Goal: Task Accomplishment & Management: Manage account settings

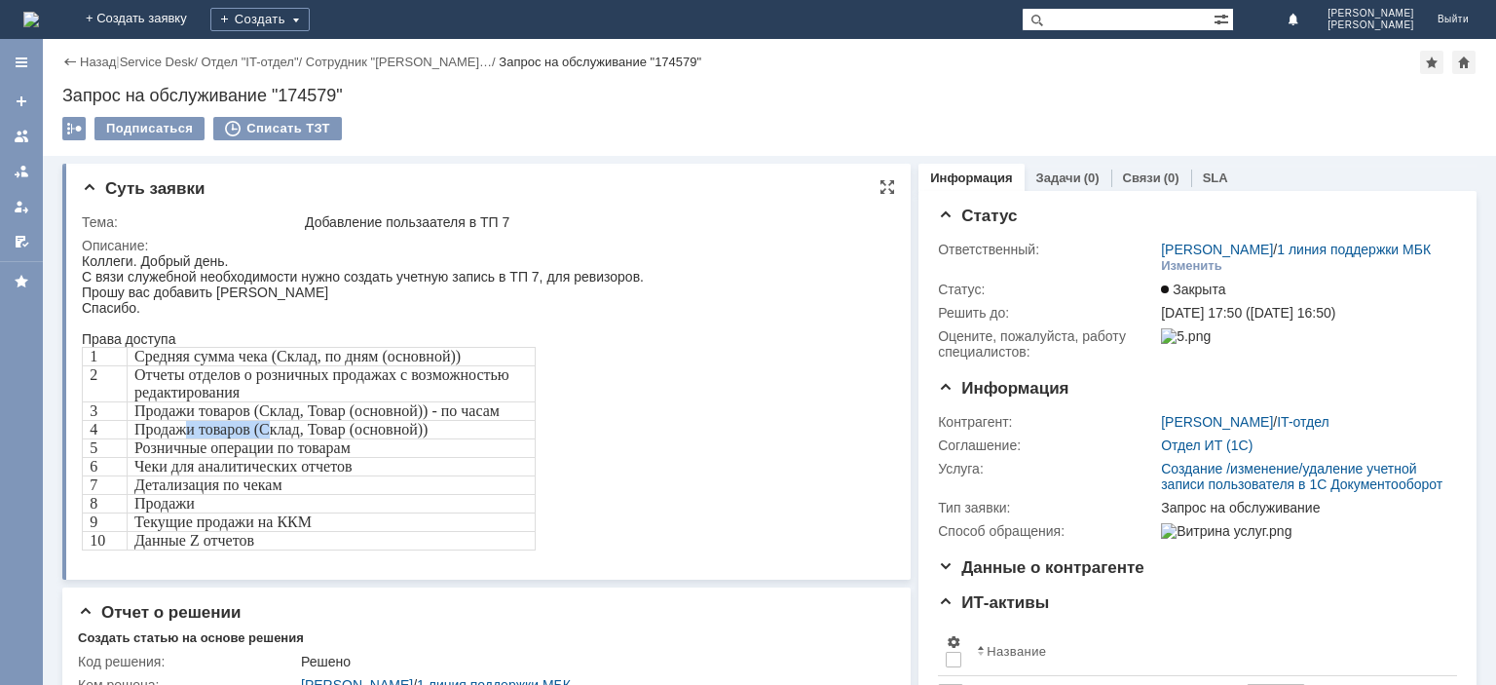
drag, startPoint x: 185, startPoint y: 434, endPoint x: 264, endPoint y: 434, distance: 78.9
click at [264, 434] on span "Продажи товаров (Склад, Товар (основной))" at bounding box center [280, 429] width 293 height 17
drag, startPoint x: 201, startPoint y: 419, endPoint x: 255, endPoint y: 420, distance: 54.6
click at [255, 419] on span "Продажи товаров (Склад, Товар (основной)) - по часам" at bounding box center [316, 410] width 365 height 17
drag, startPoint x: 164, startPoint y: 488, endPoint x: 212, endPoint y: 489, distance: 48.7
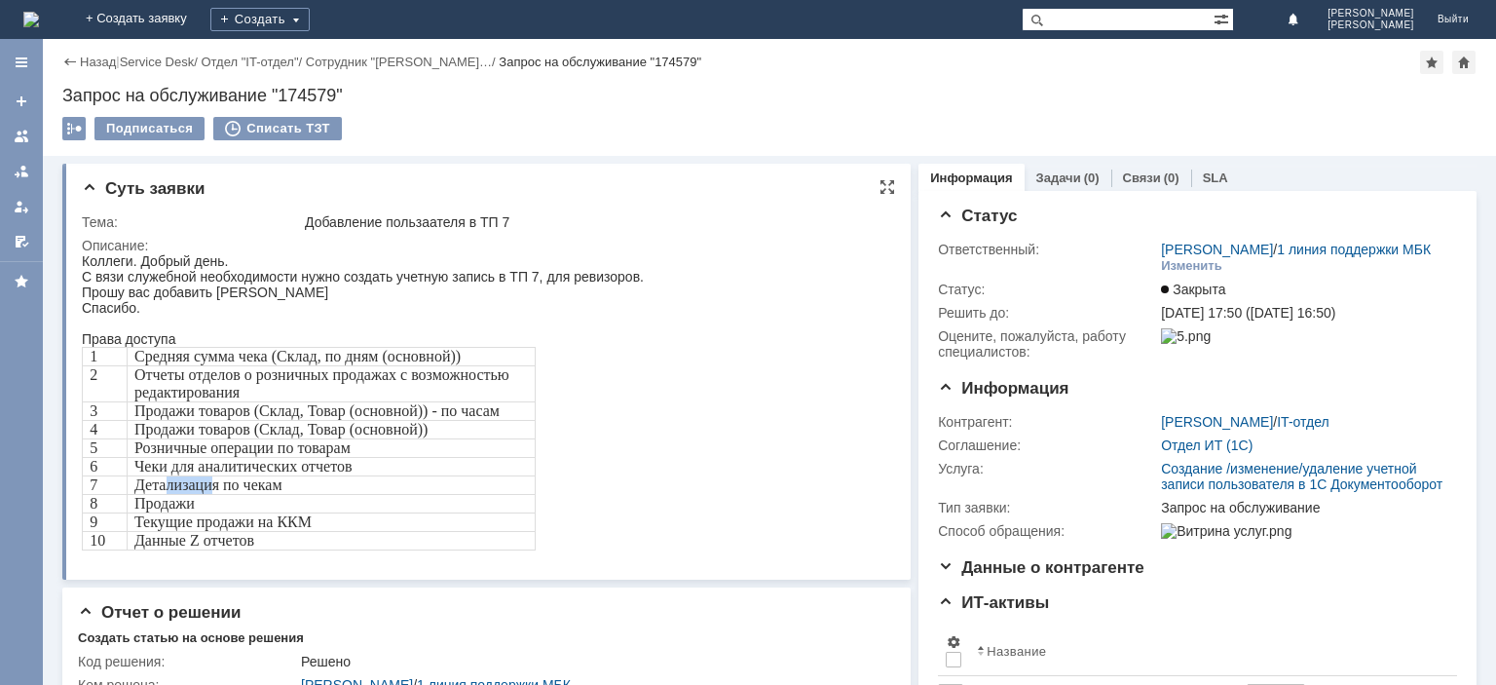
click at [211, 489] on span "Детализация по чекам" at bounding box center [208, 484] width 148 height 17
click at [30, 135] on link at bounding box center [21, 136] width 31 height 31
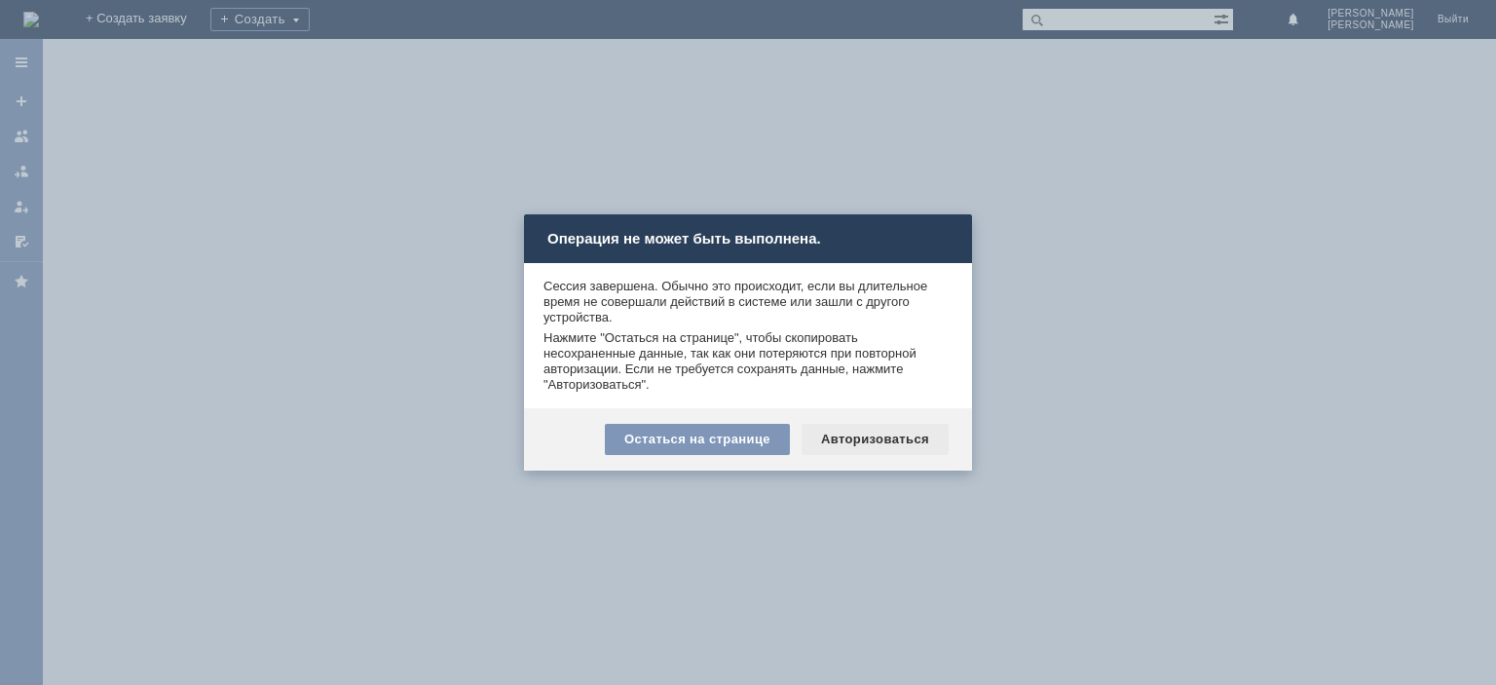
click at [901, 445] on div "Авторизоваться" at bounding box center [875, 439] width 147 height 31
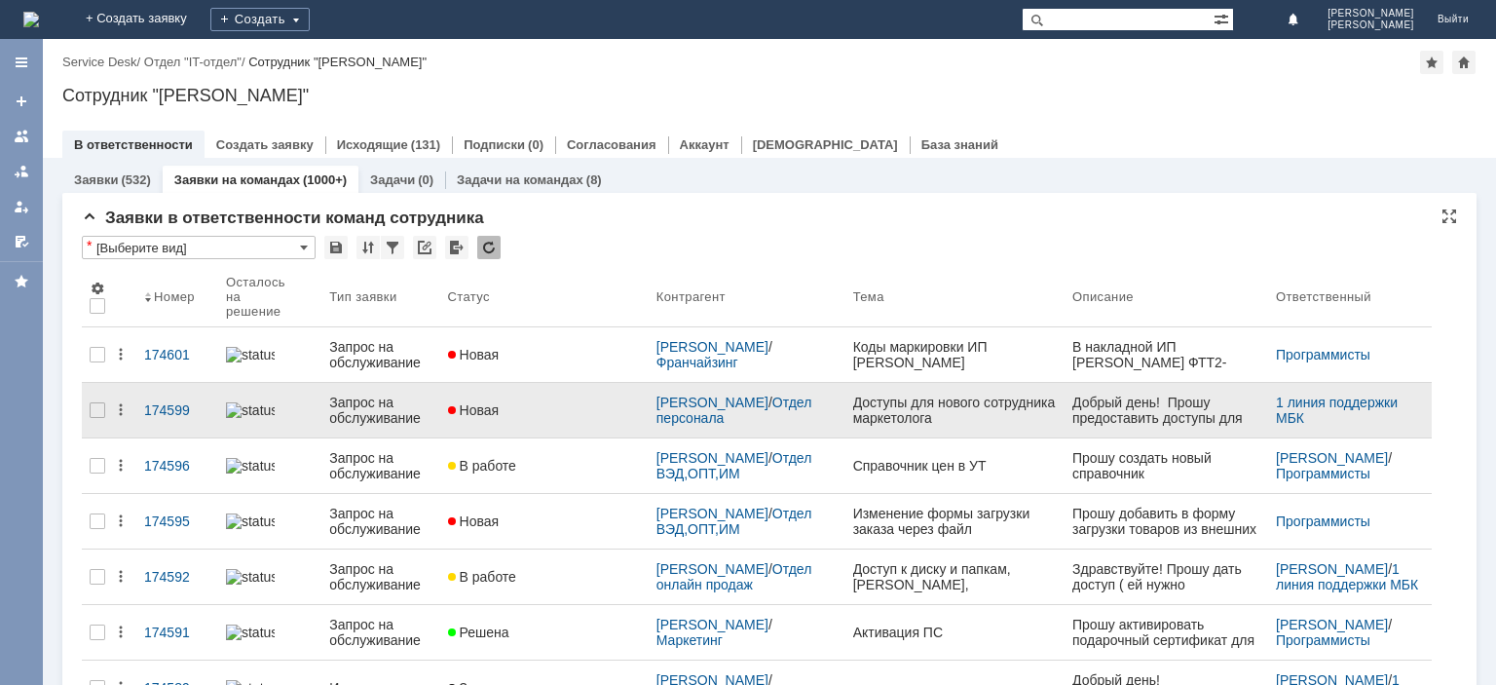
click at [350, 395] on div "Запрос на обслуживание" at bounding box center [380, 410] width 102 height 31
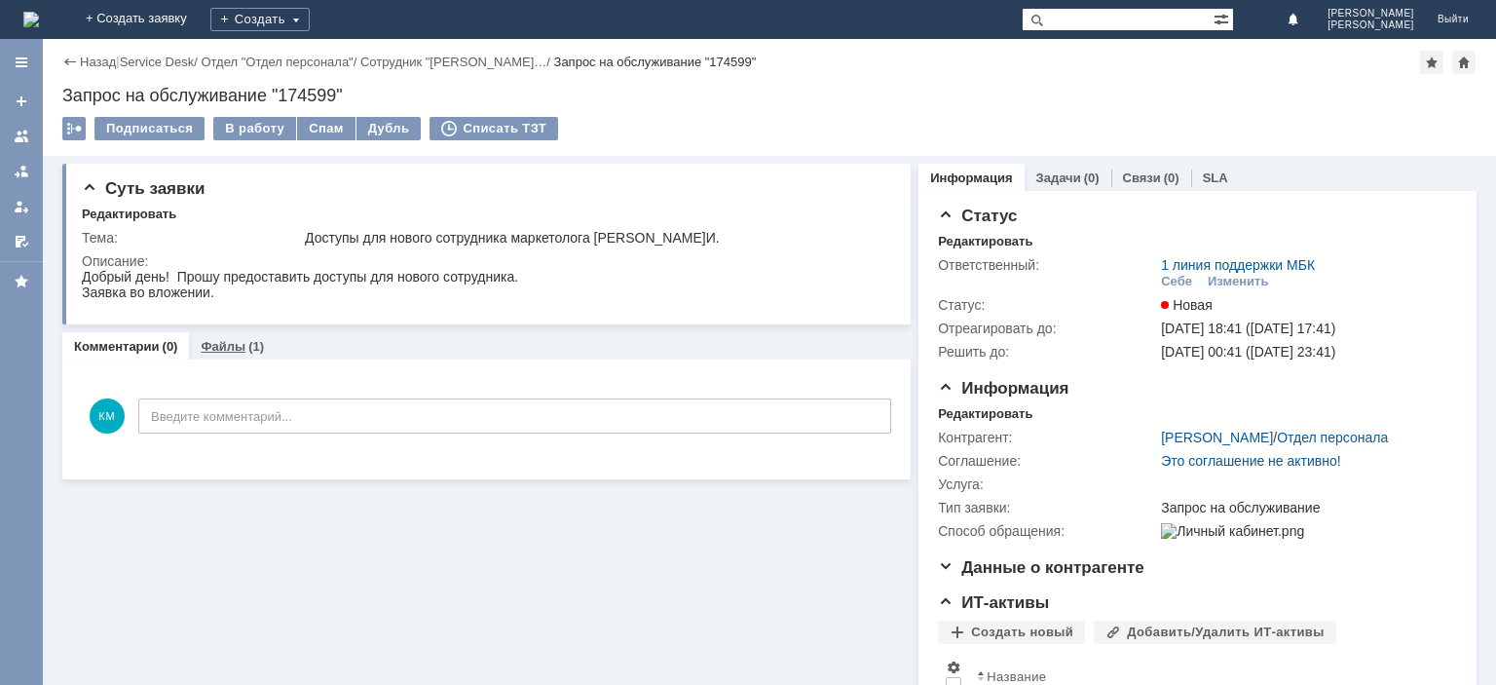
click at [226, 347] on link "Файлы" at bounding box center [223, 346] width 45 height 15
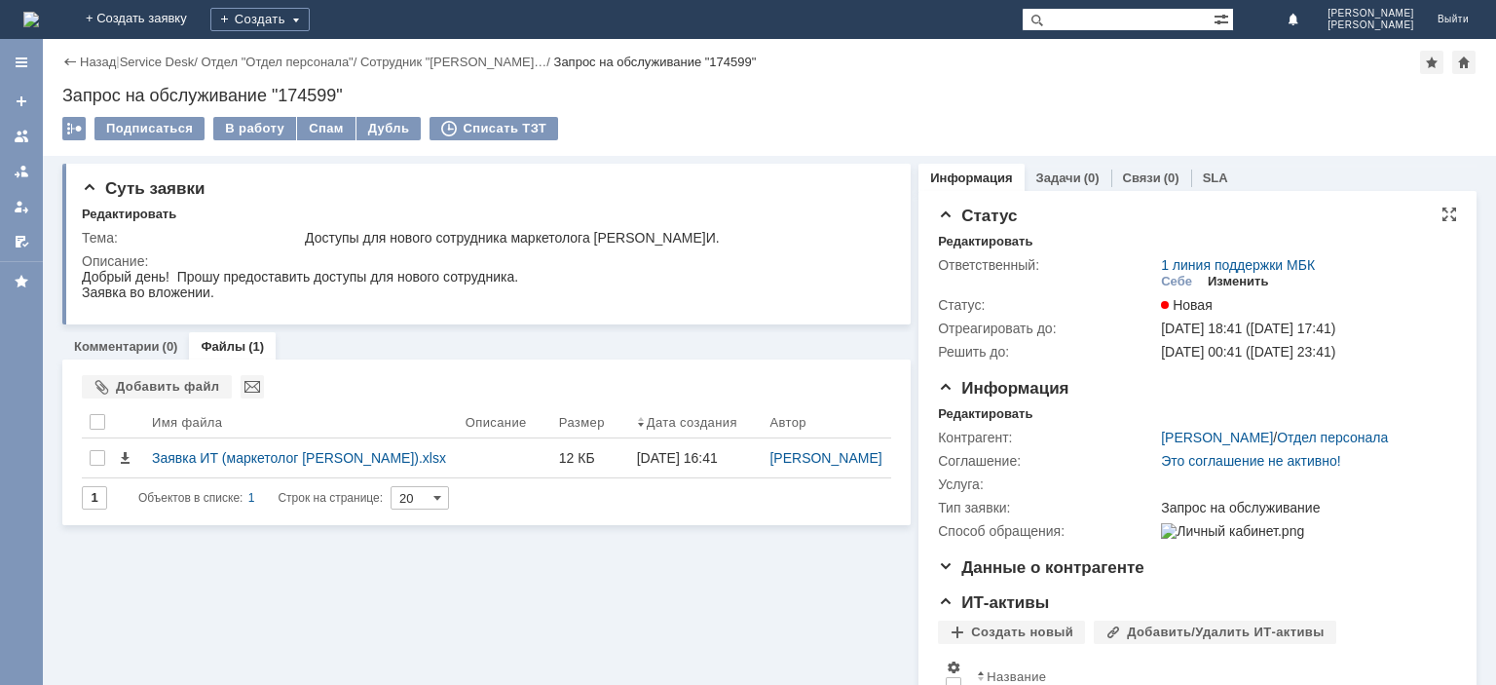
click at [1236, 286] on div "Изменить" at bounding box center [1238, 282] width 61 height 16
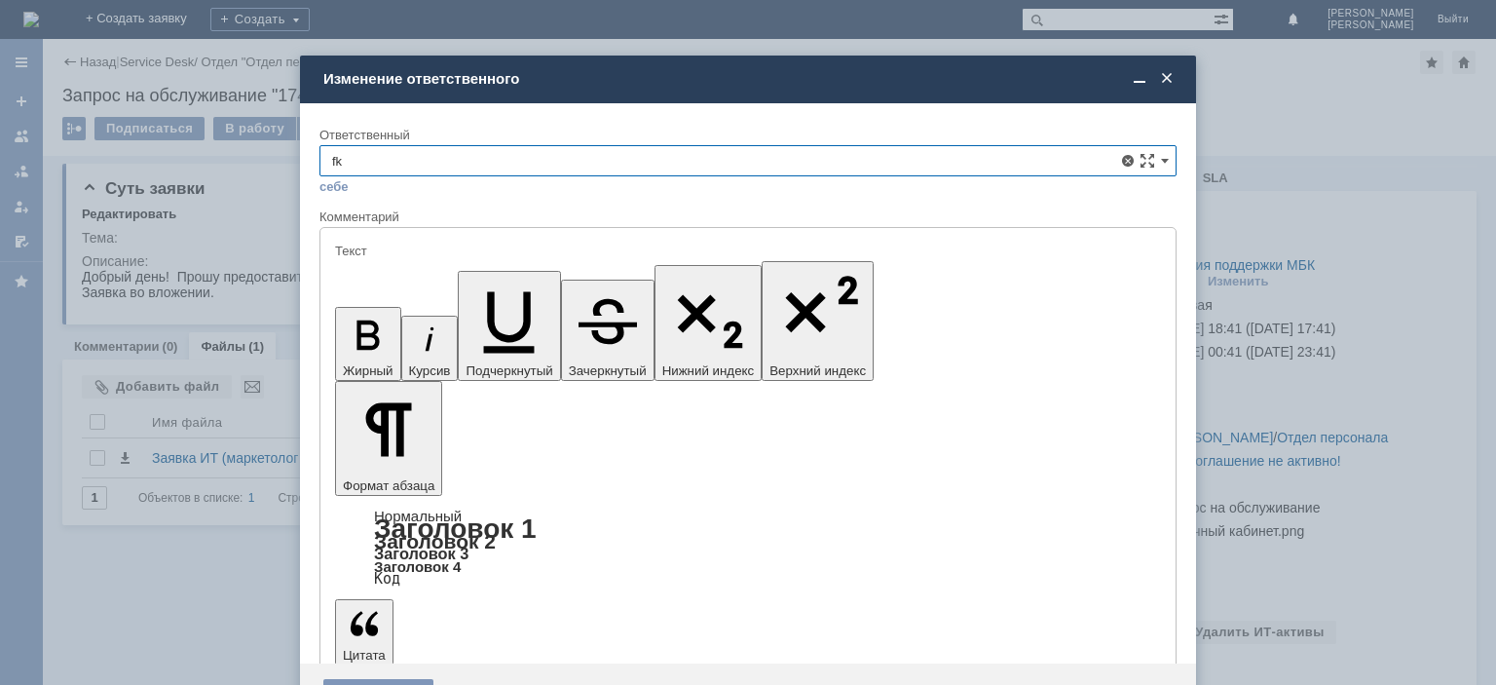
type input "f"
click at [442, 297] on span "[PERSON_NAME]" at bounding box center [748, 303] width 832 height 16
type input "[PERSON_NAME]"
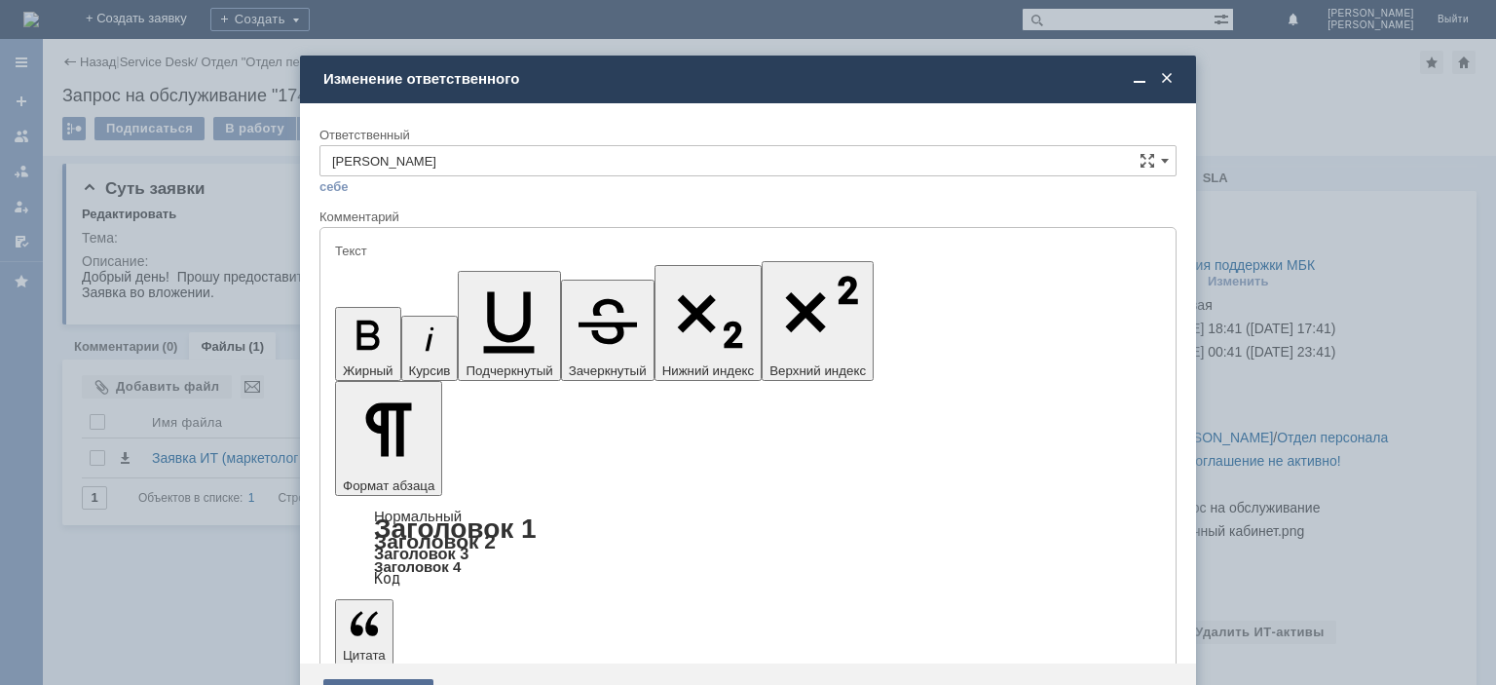
click at [396, 679] on div "Сохранить" at bounding box center [378, 694] width 110 height 31
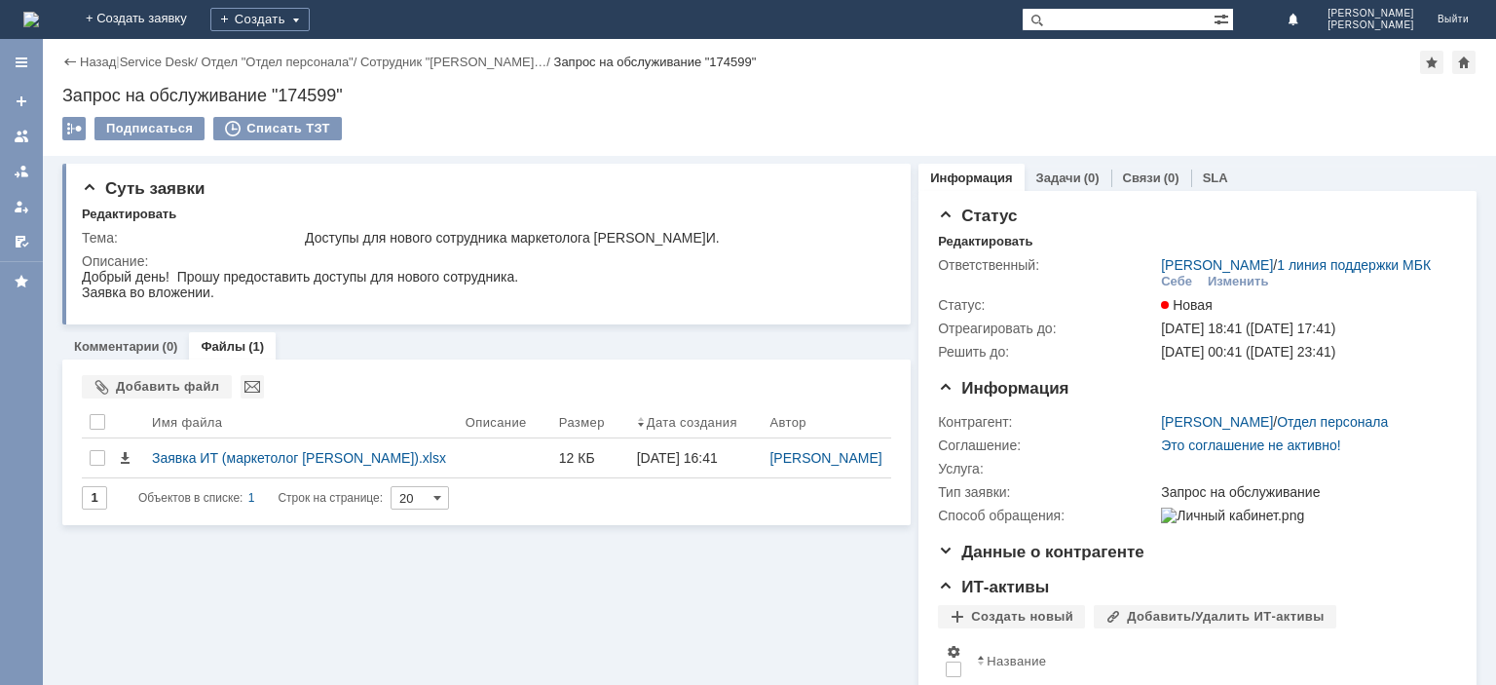
click at [19, 132] on div at bounding box center [22, 137] width 16 height 16
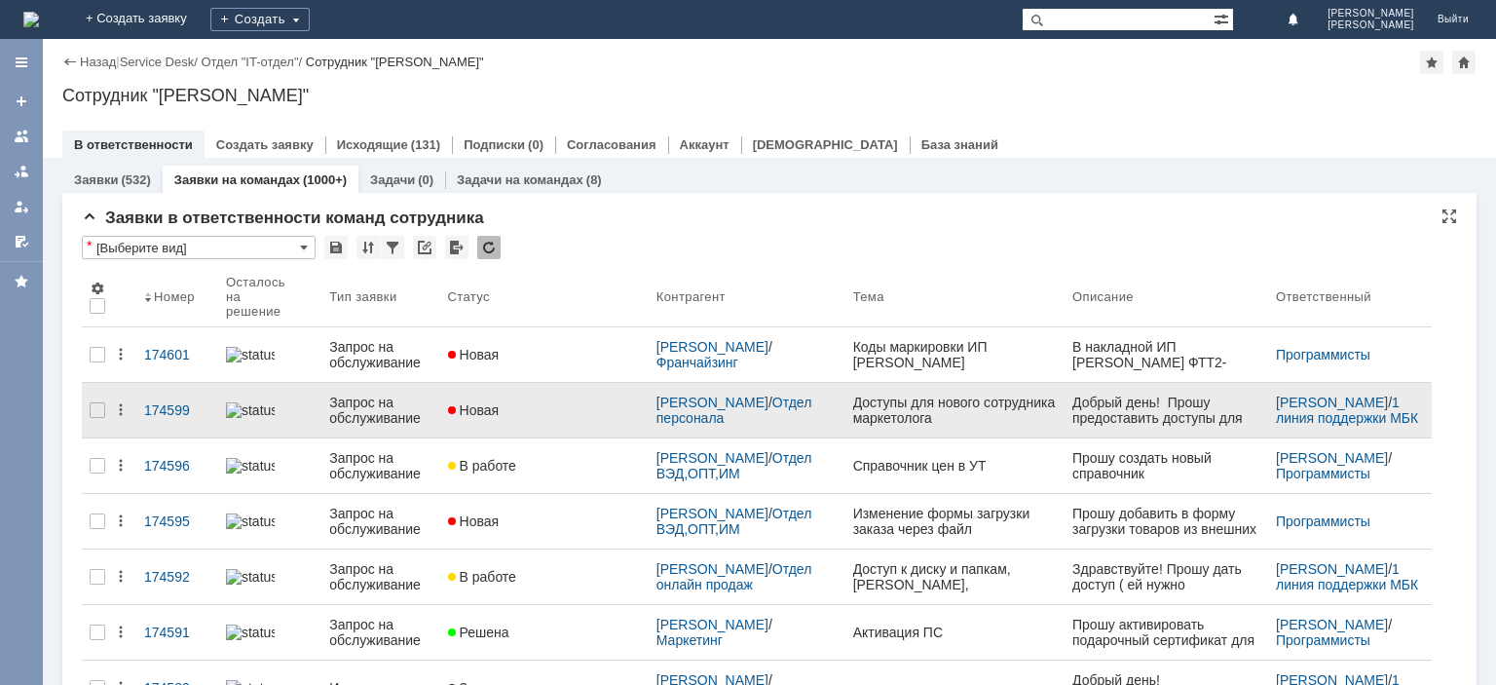
click at [386, 398] on div "Запрос на обслуживание" at bounding box center [380, 410] width 102 height 31
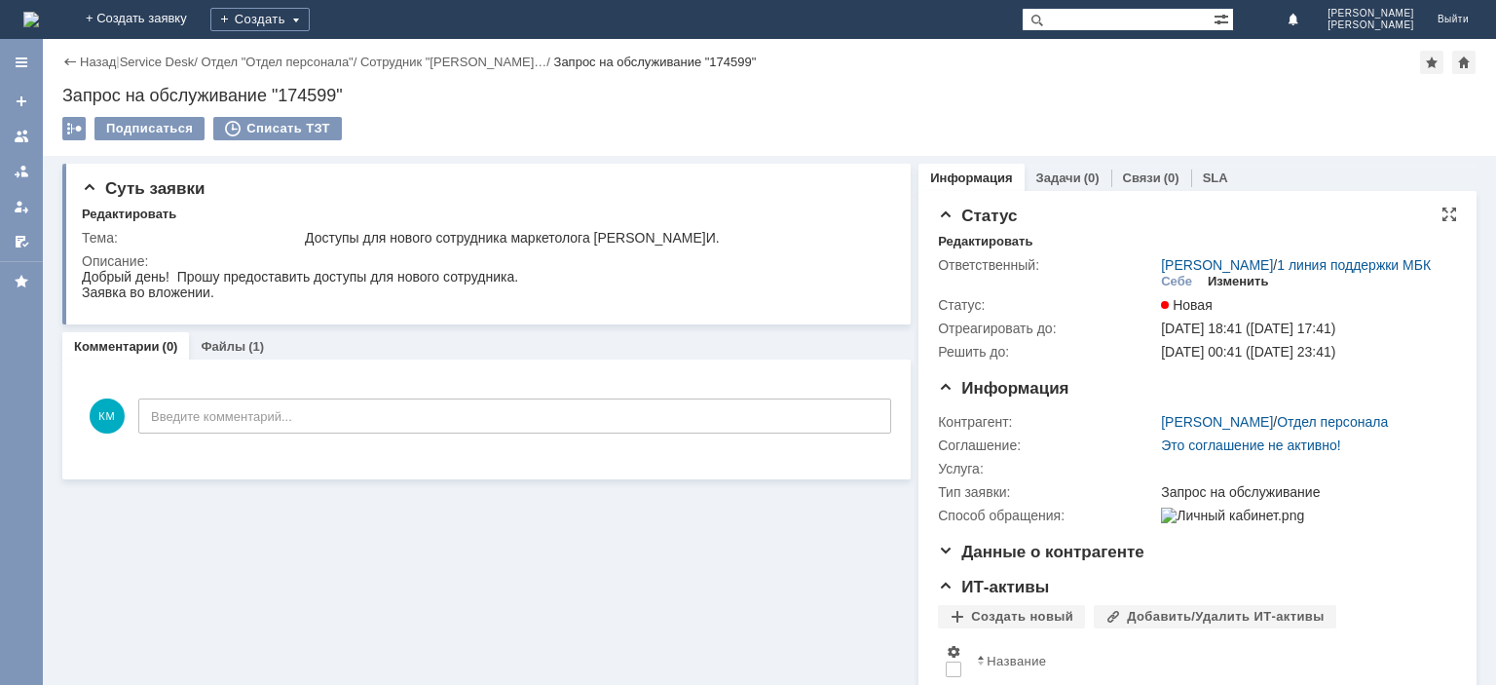
click at [1219, 289] on div "Изменить" at bounding box center [1238, 282] width 61 height 16
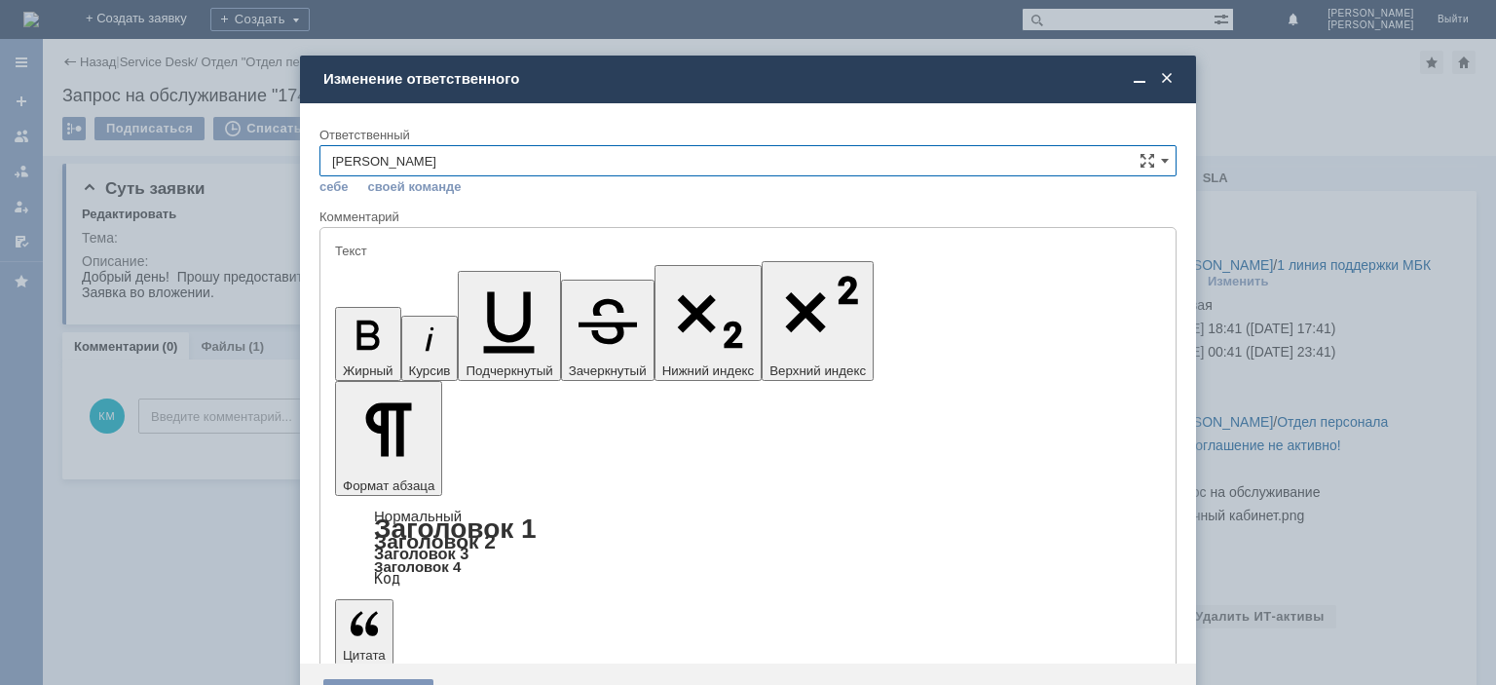
click at [1171, 76] on span at bounding box center [1166, 79] width 19 height 18
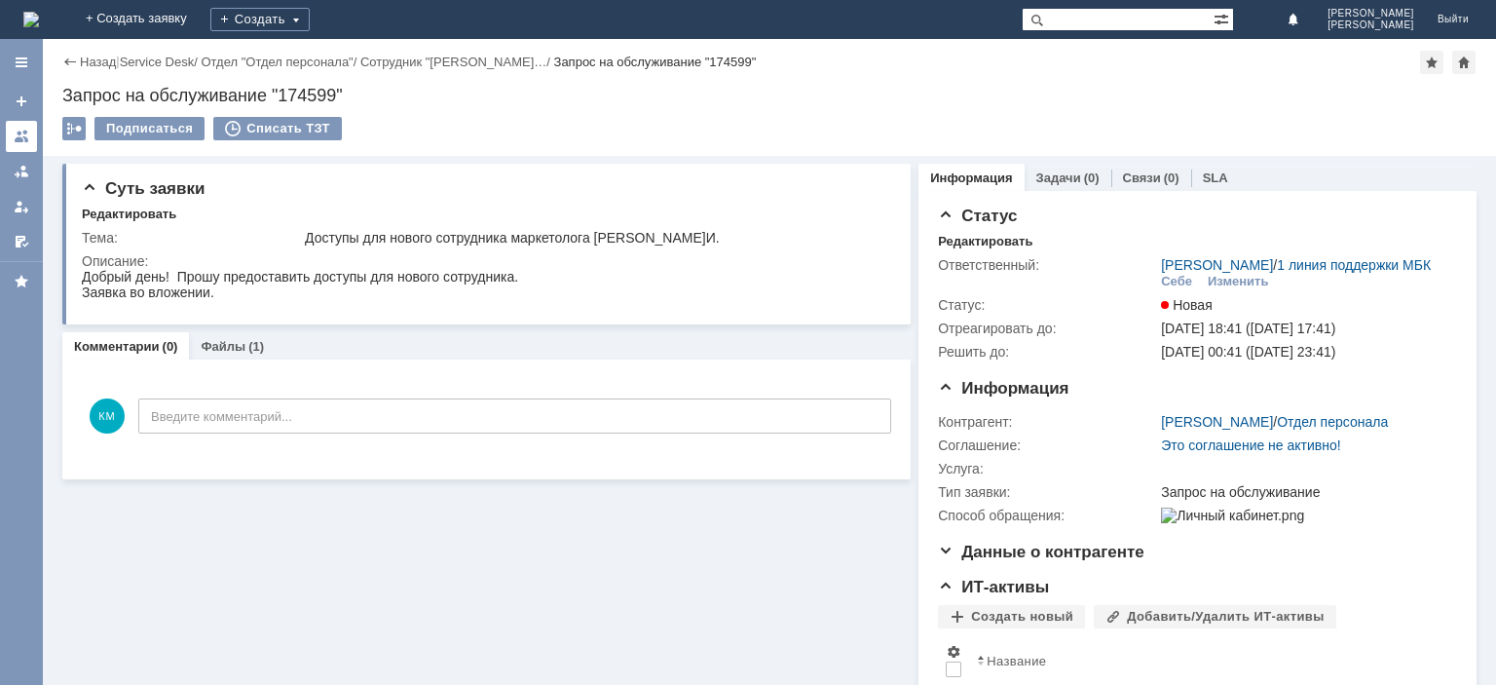
click at [26, 131] on div at bounding box center [22, 137] width 16 height 16
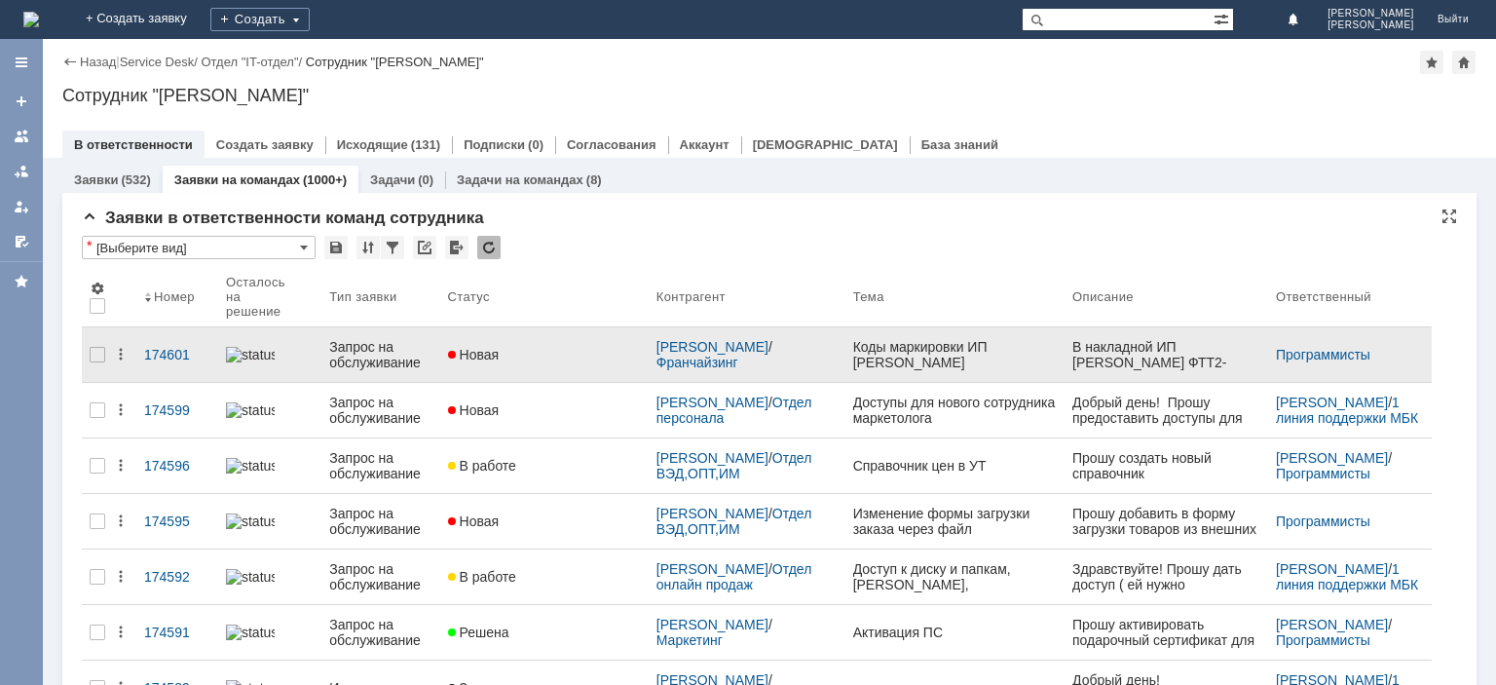
click at [393, 345] on div "Запрос на обслуживание" at bounding box center [380, 354] width 102 height 31
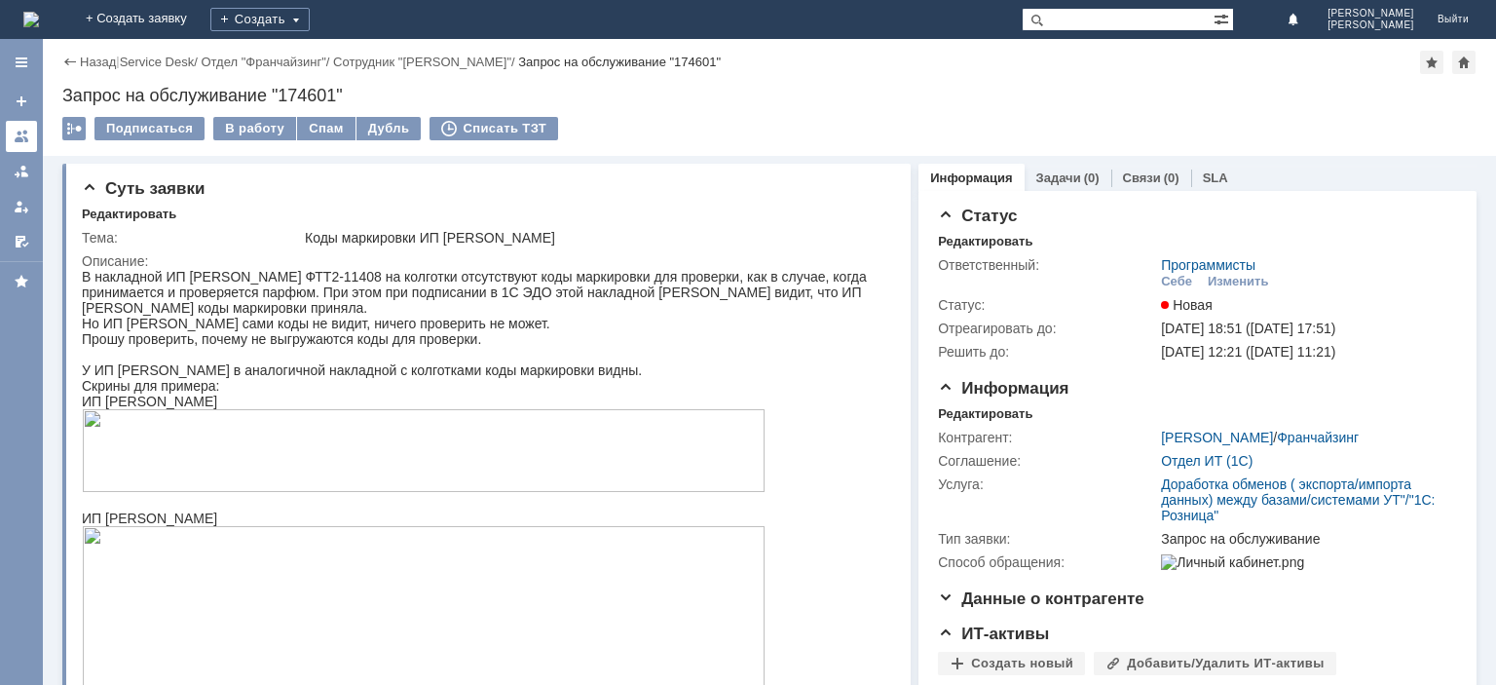
click at [16, 138] on div at bounding box center [22, 137] width 16 height 16
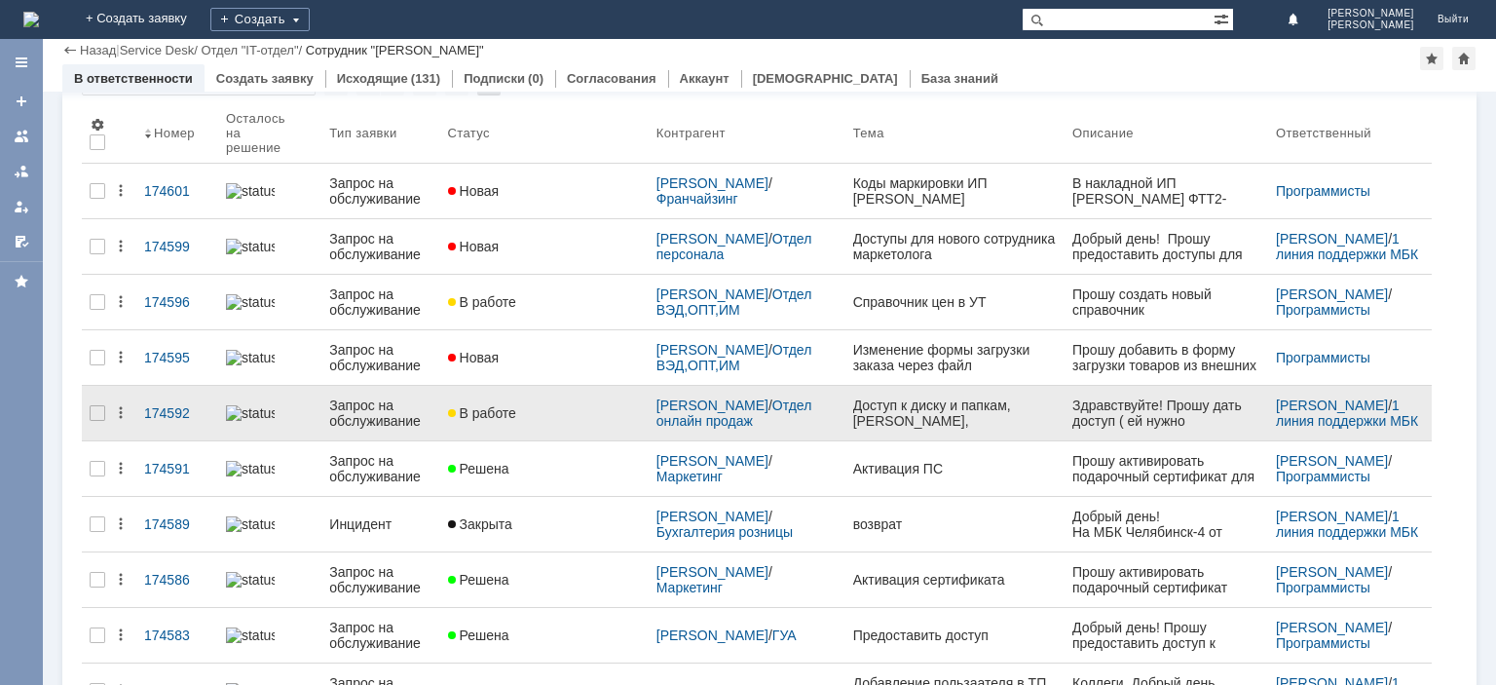
click at [390, 407] on div "Запрос на обслуживание" at bounding box center [380, 412] width 102 height 31
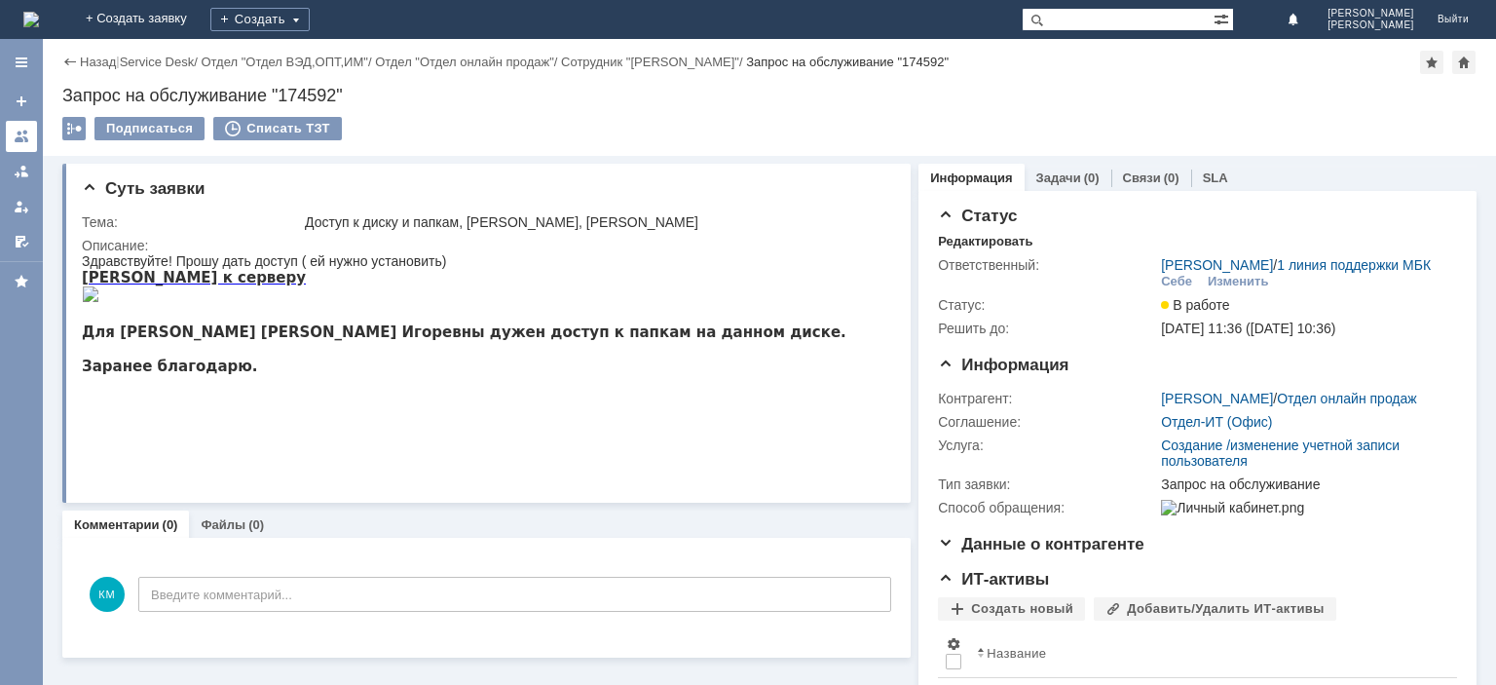
click at [26, 142] on div at bounding box center [22, 137] width 16 height 16
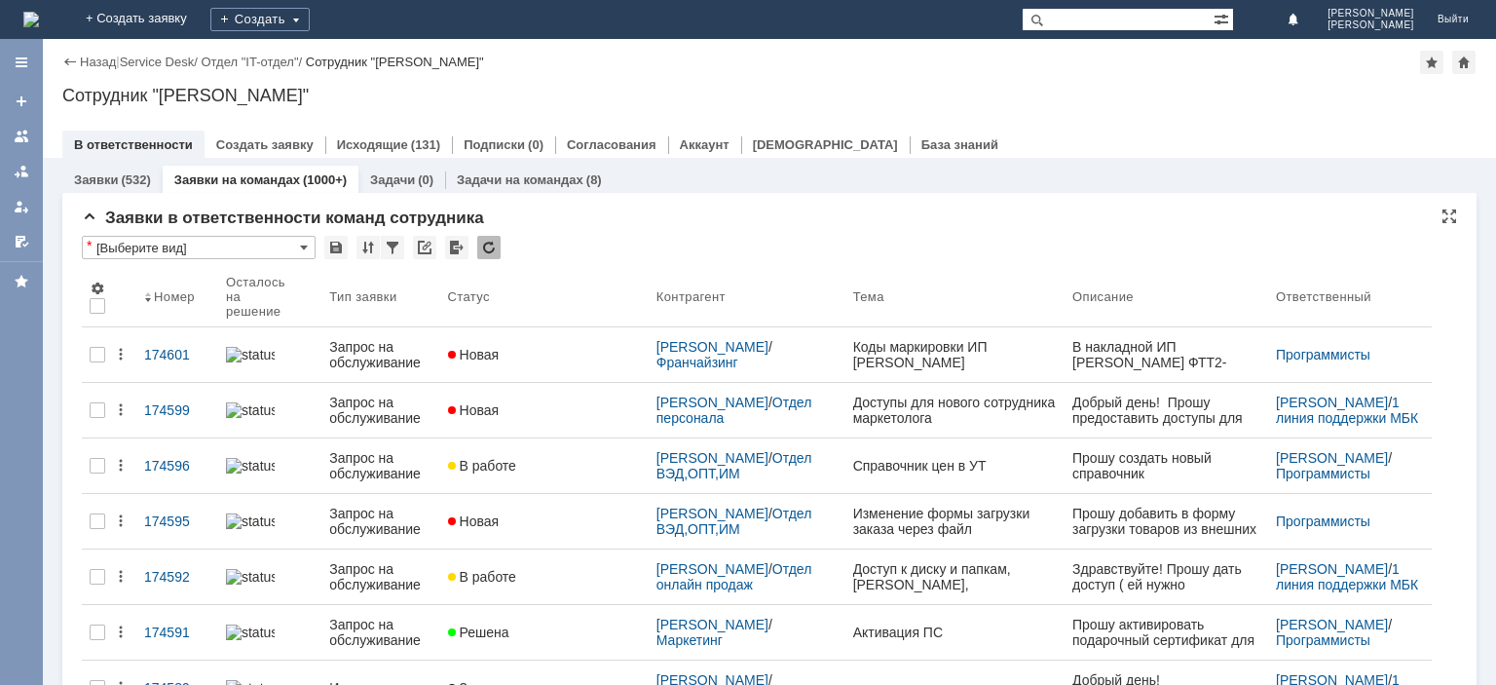
click at [731, 215] on div "Заявки в ответственности команд сотрудника" at bounding box center [769, 217] width 1375 height 19
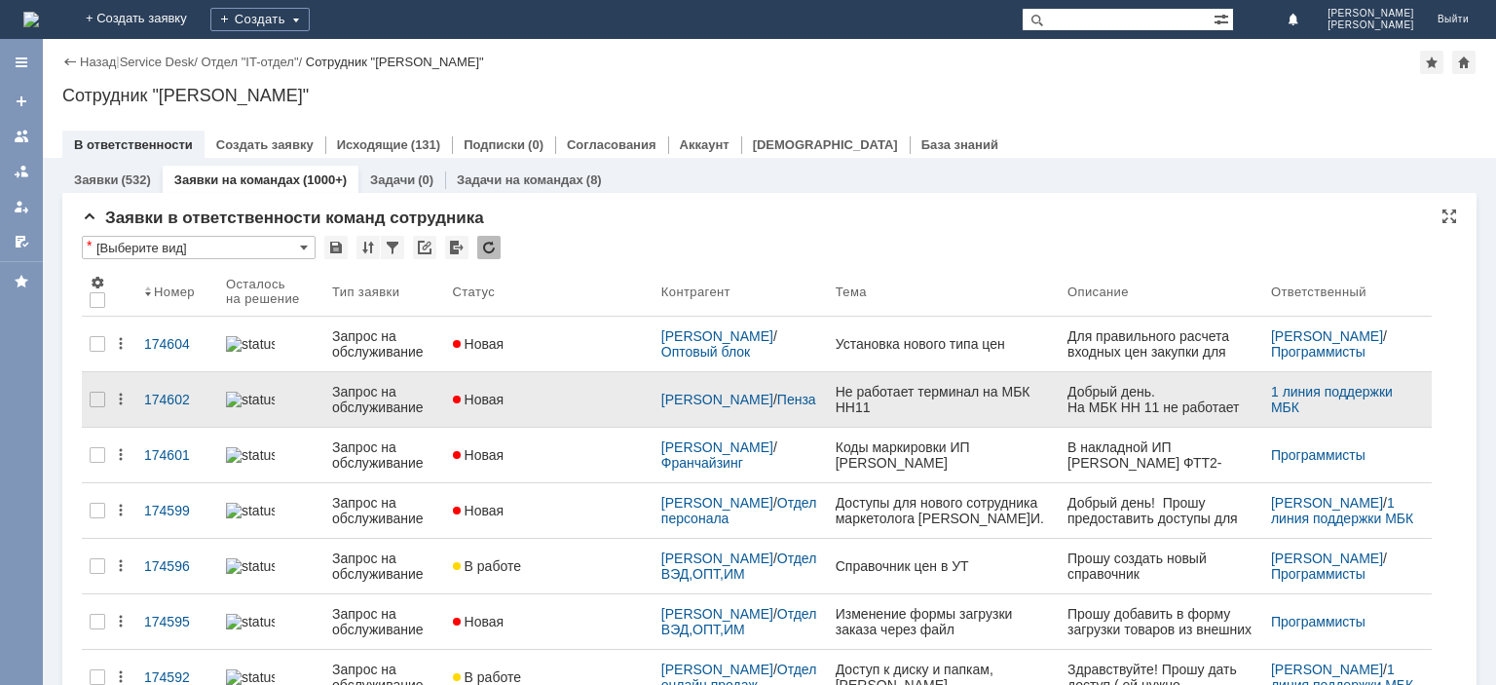
click at [358, 419] on link "Запрос на обслуживание" at bounding box center [384, 399] width 121 height 55
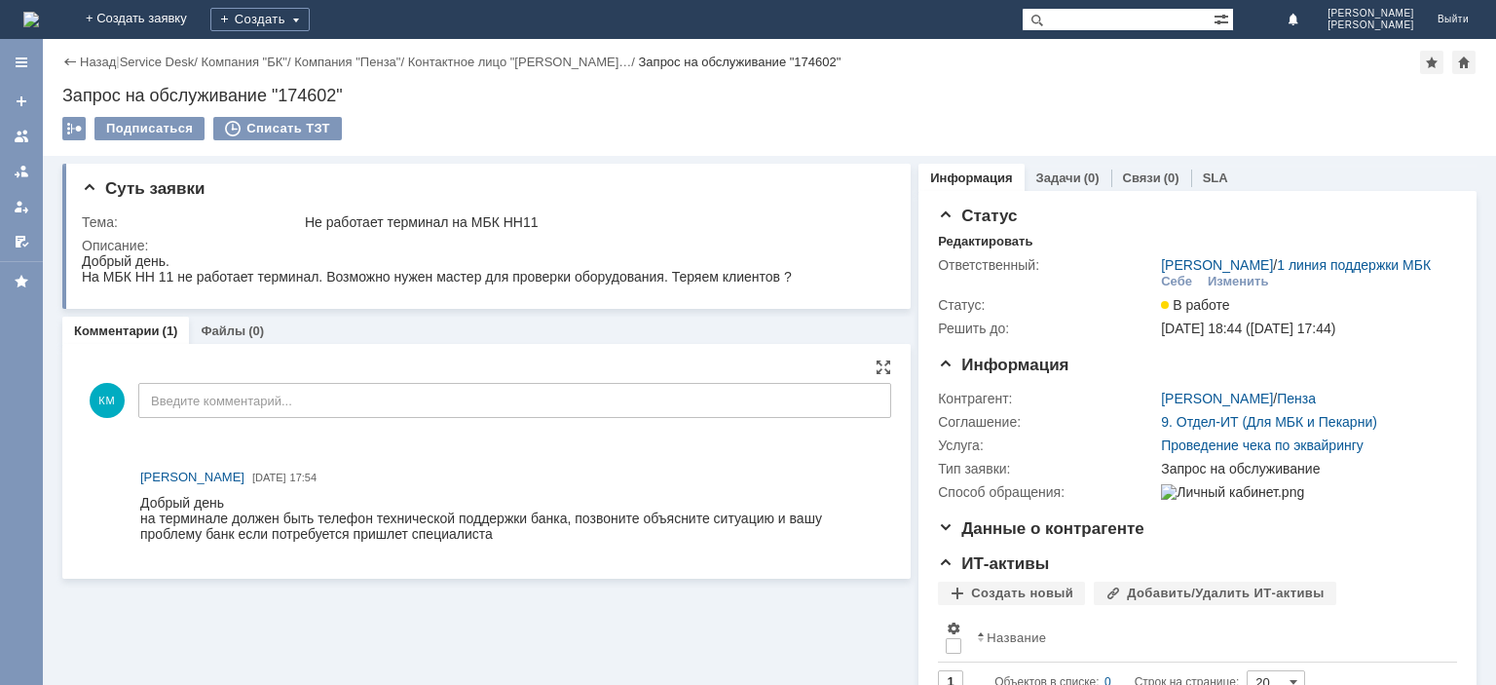
click at [480, 513] on div "Добрый день на терминале должен быть телефон технической поддержки банка, позво…" at bounding box center [511, 518] width 742 height 47
drag, startPoint x: 528, startPoint y: 281, endPoint x: 636, endPoint y: 278, distance: 108.2
click at [636, 278] on div "На МБК НН 11 не работает терминал. Возможно нужен мастер для проверки оборудова…" at bounding box center [437, 277] width 710 height 16
click at [766, 213] on td "Не работает терминал на МБК НН11" at bounding box center [594, 221] width 586 height 23
click at [1179, 280] on div "Себе" at bounding box center [1176, 282] width 31 height 16
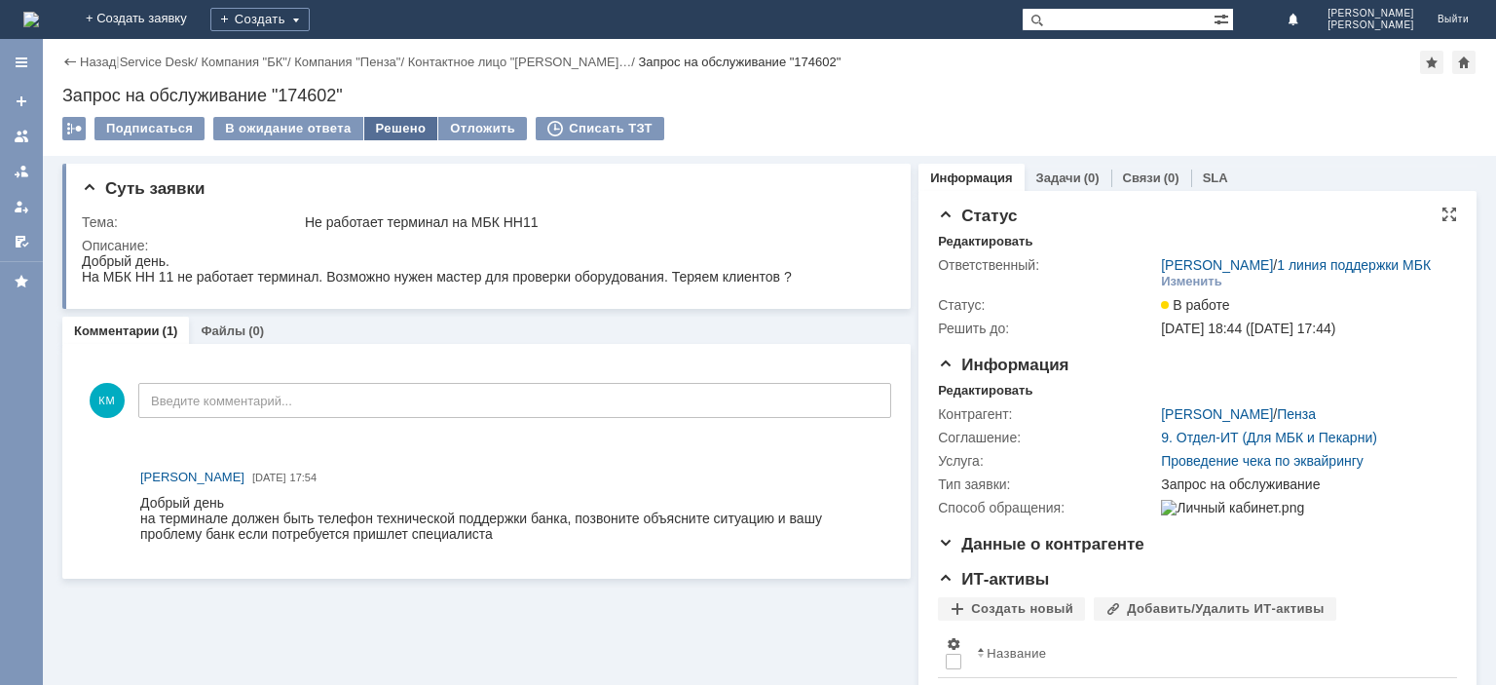
click at [378, 131] on div "Решено" at bounding box center [401, 128] width 74 height 23
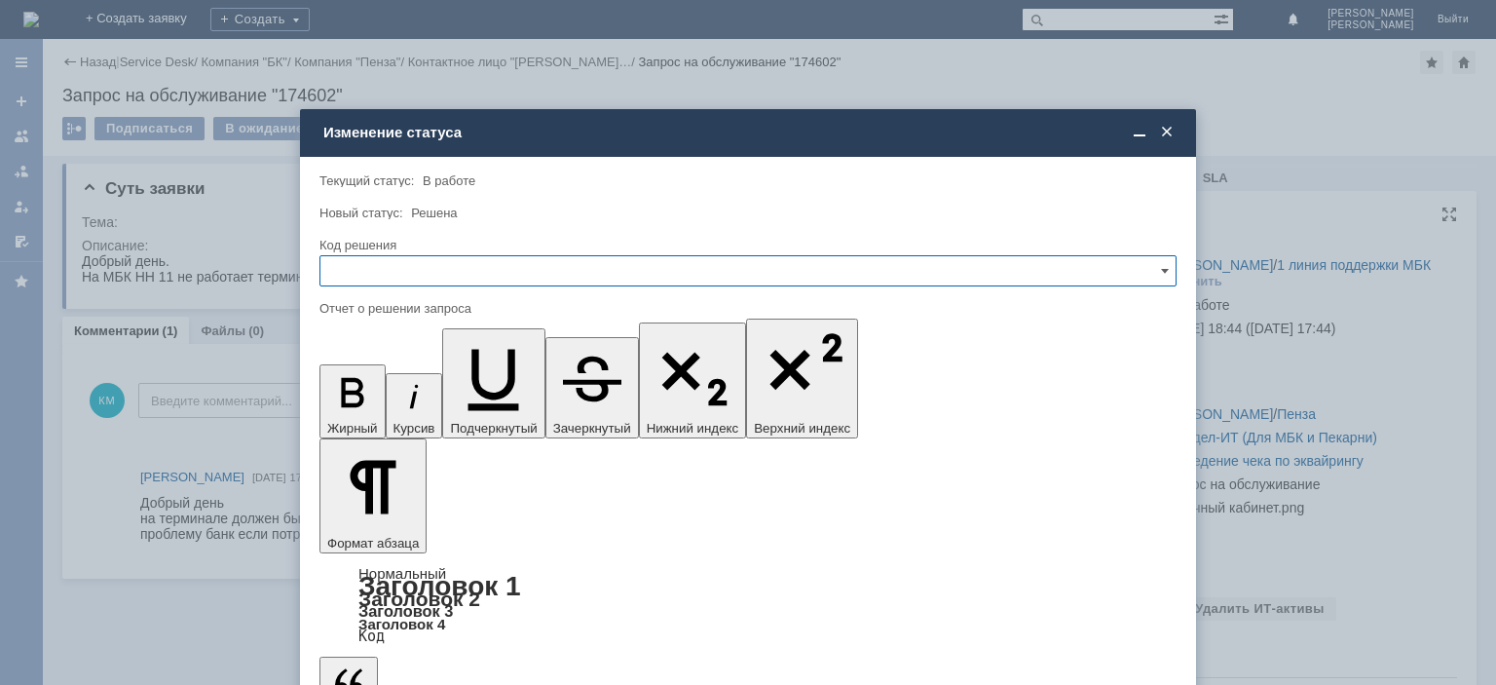
click at [470, 276] on input "text" at bounding box center [748, 270] width 857 height 31
click at [370, 392] on div "Решено" at bounding box center [747, 403] width 855 height 31
type input "Решено"
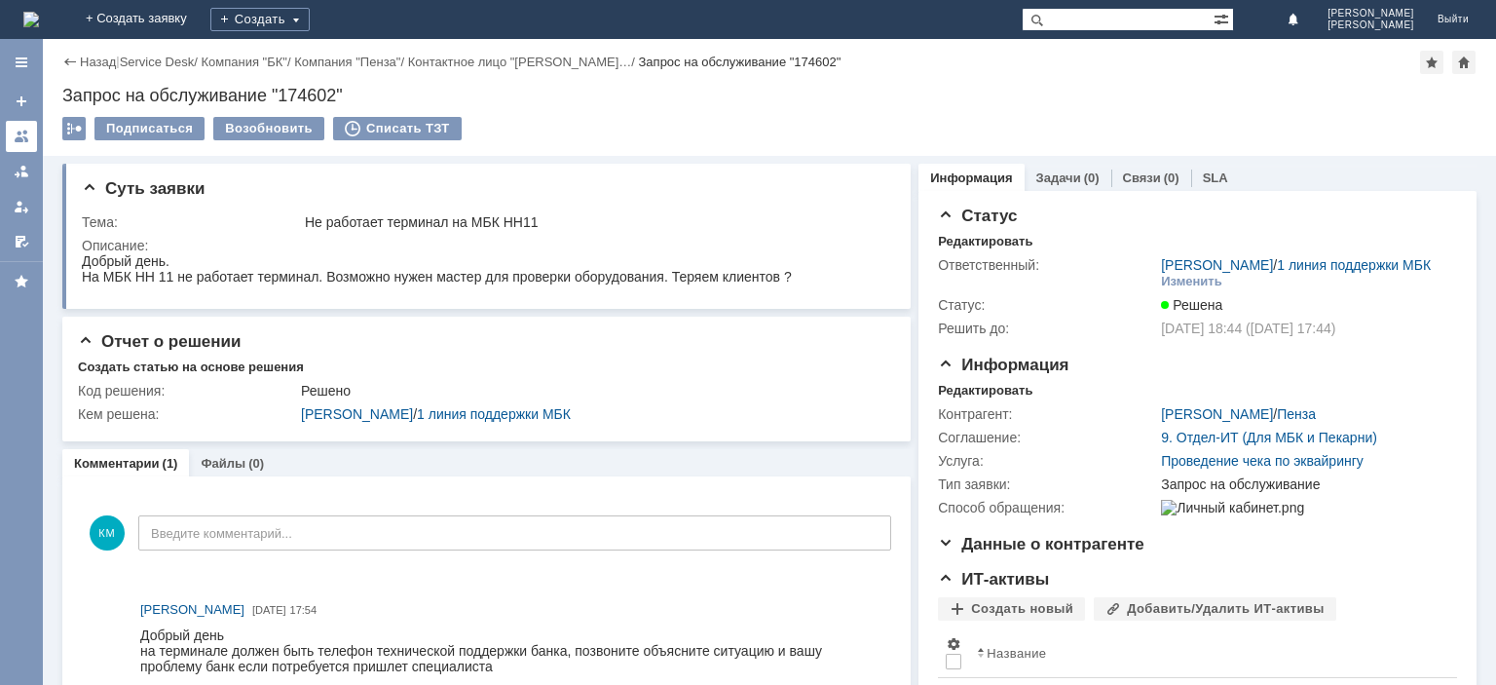
click at [20, 146] on link at bounding box center [21, 136] width 31 height 31
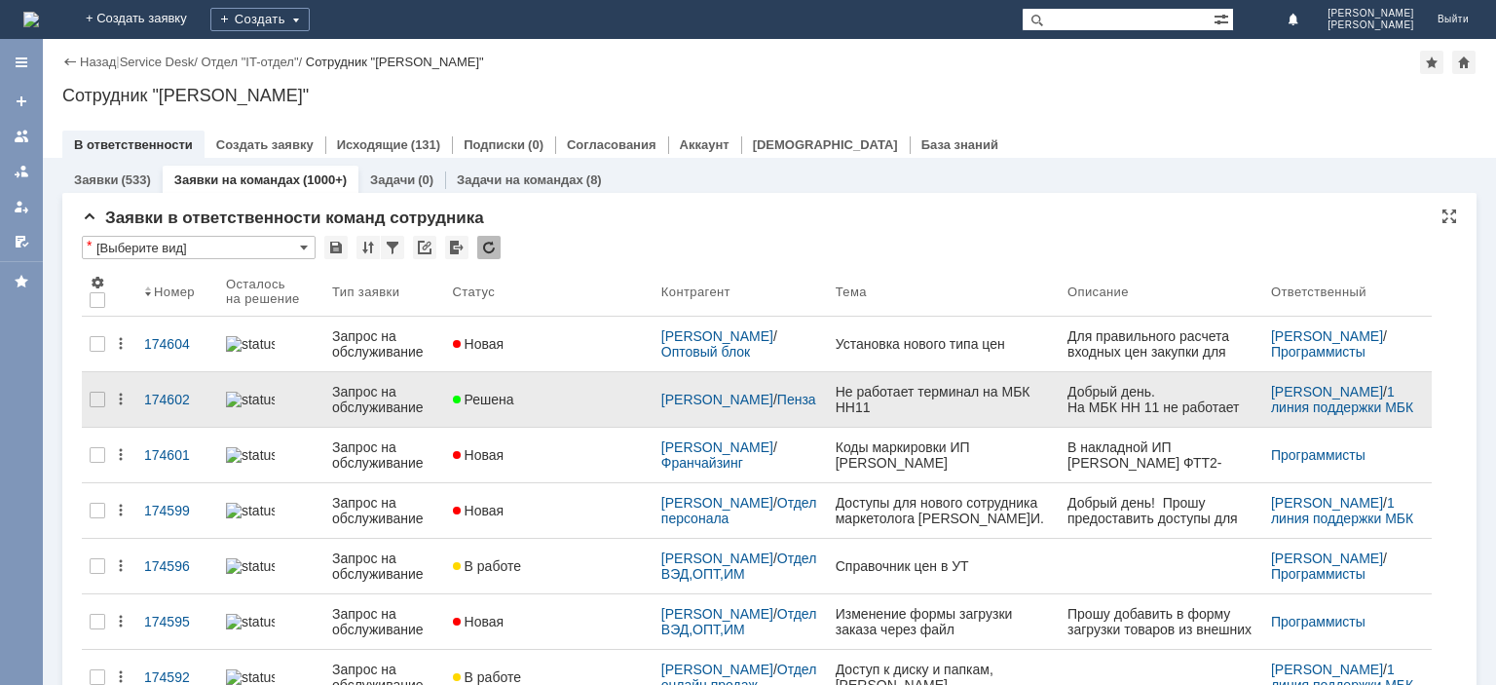
click at [388, 403] on div "Запрос на обслуживание" at bounding box center [384, 399] width 105 height 31
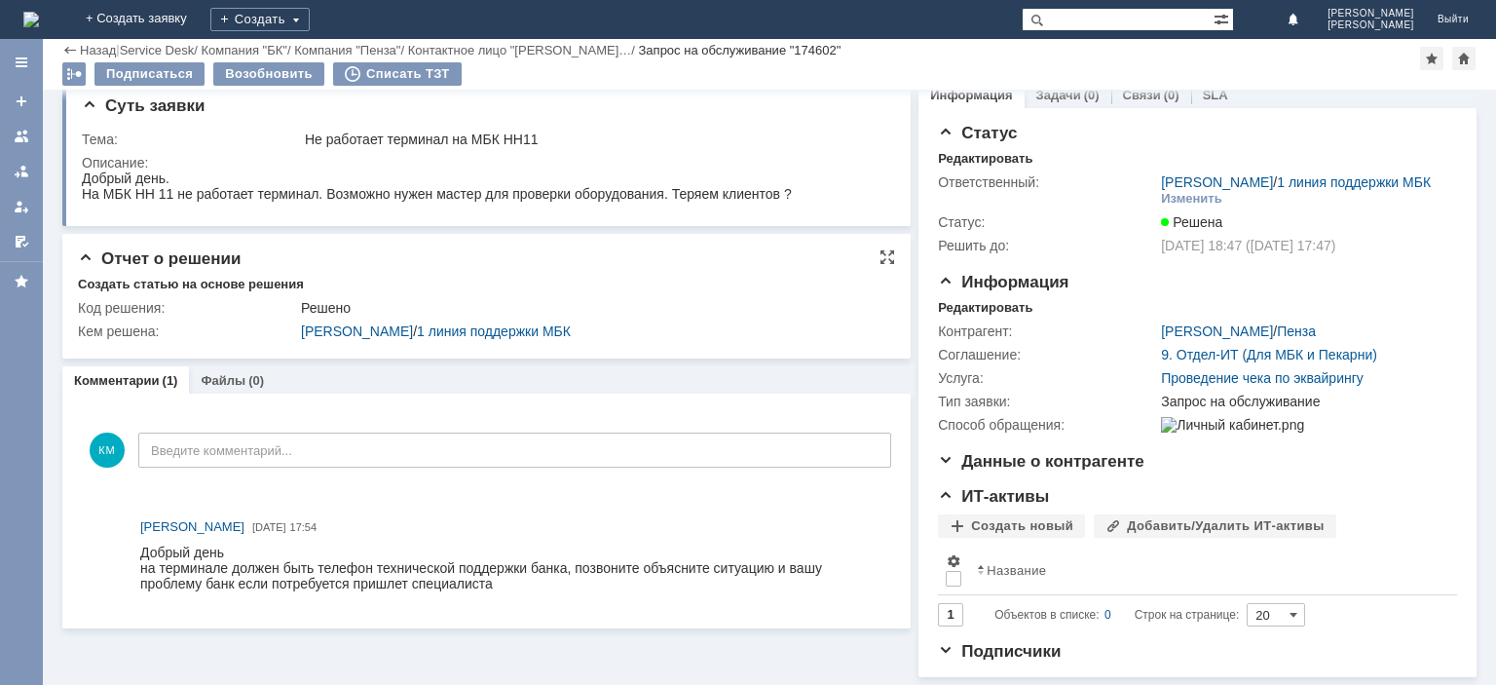
scroll to position [47, 0]
click at [19, 138] on div at bounding box center [22, 137] width 16 height 16
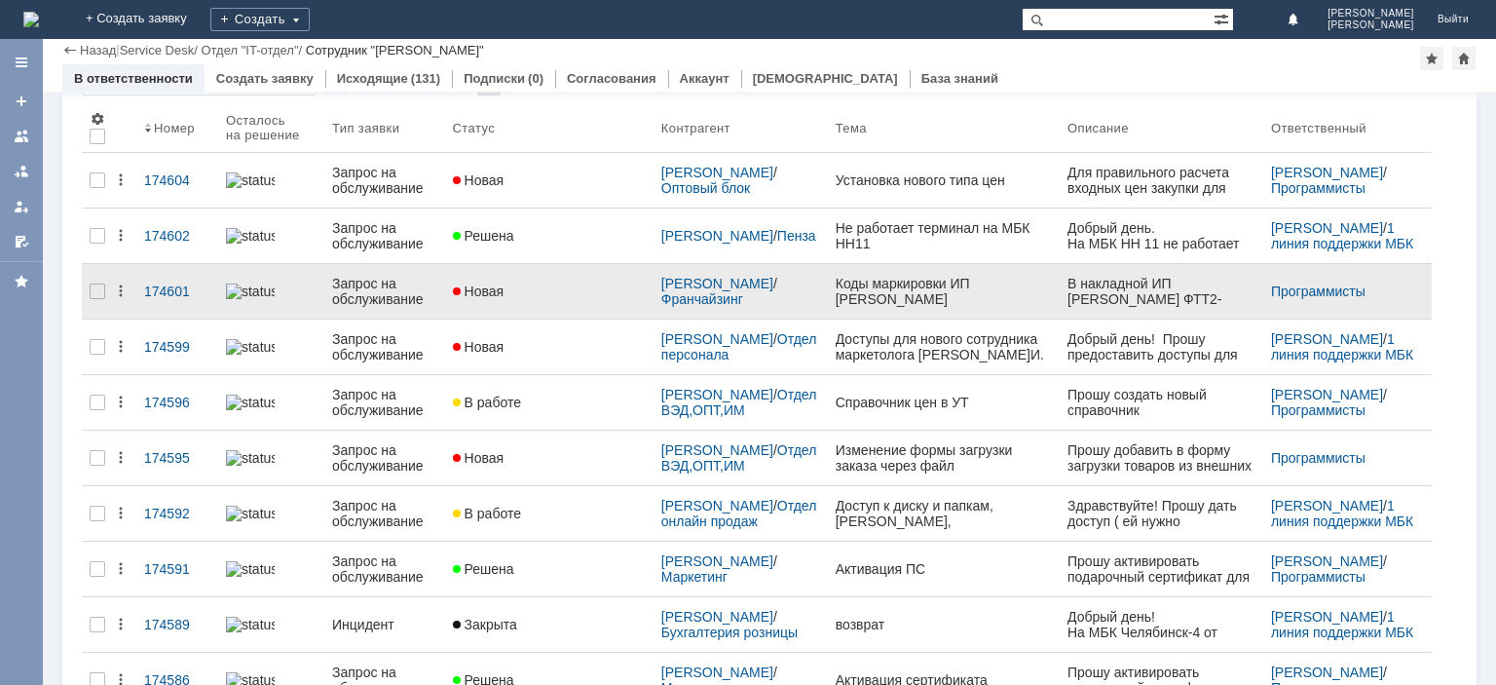
click at [380, 282] on div "Запрос на обслуживание" at bounding box center [384, 291] width 105 height 31
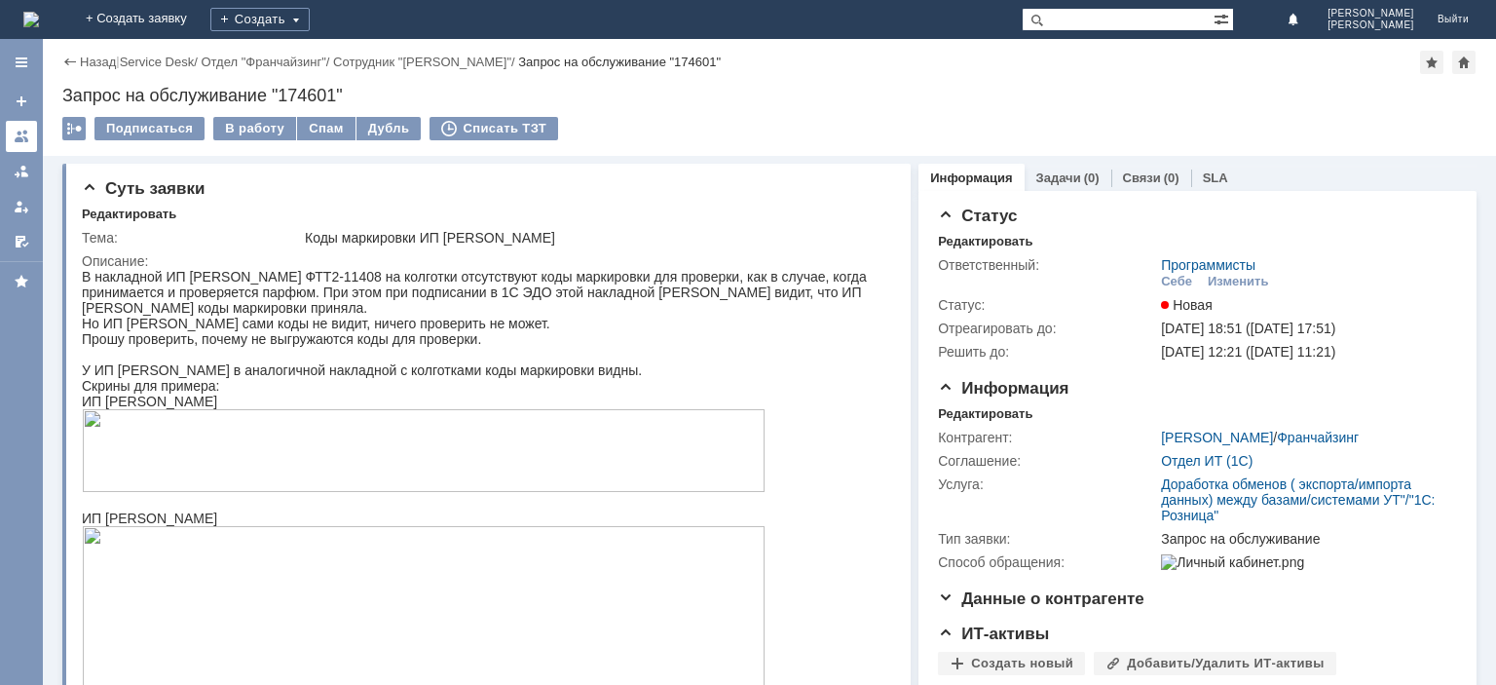
click at [25, 137] on div at bounding box center [22, 137] width 16 height 16
